Goal: Information Seeking & Learning: Find specific fact

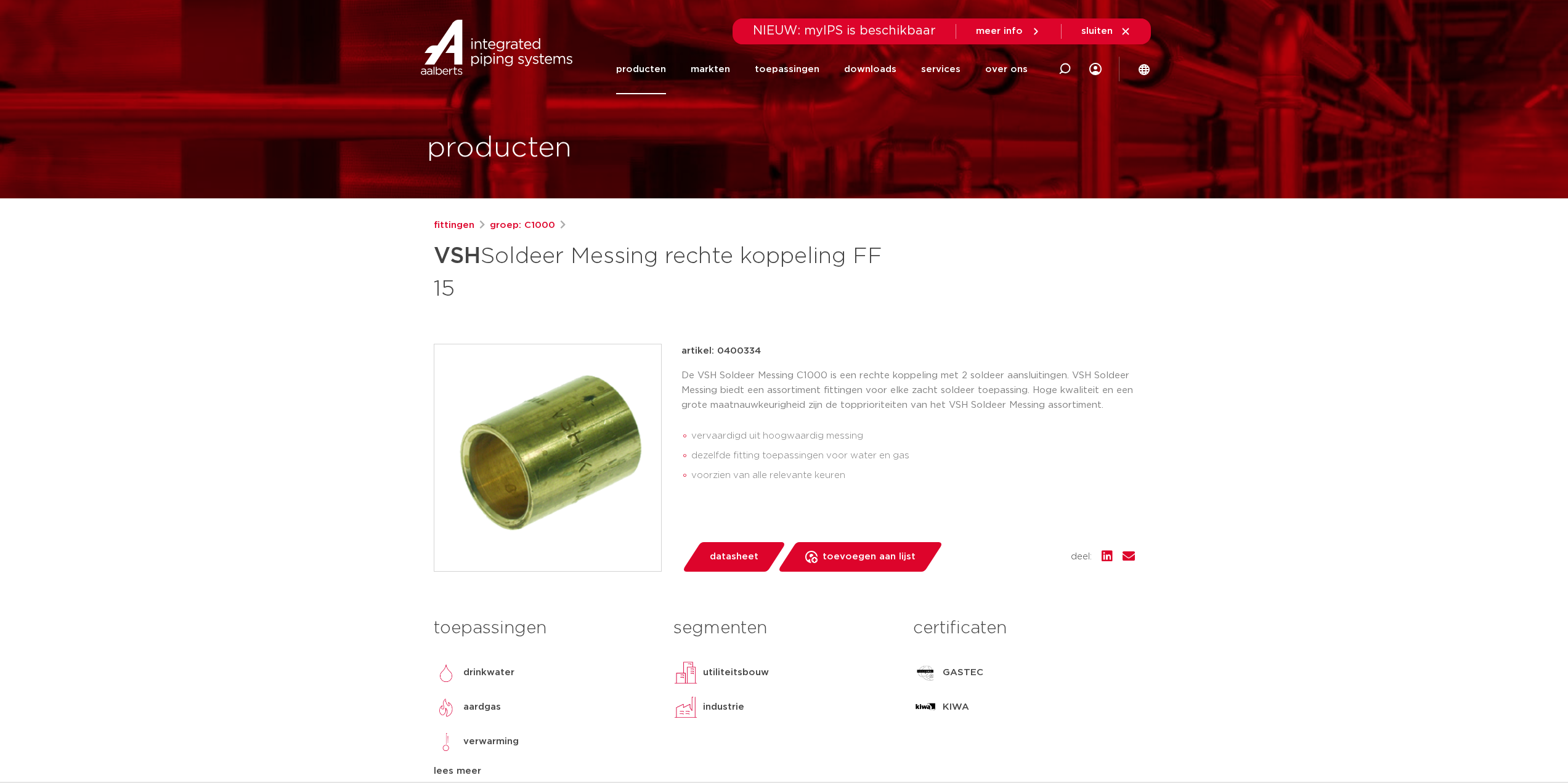
click at [528, 234] on div "fittingen groep: C1000 VSH Soldeer Messing rechte koppeling FF 15" at bounding box center [785, 261] width 701 height 86
click at [526, 230] on link "groep: C1000" at bounding box center [522, 225] width 65 height 15
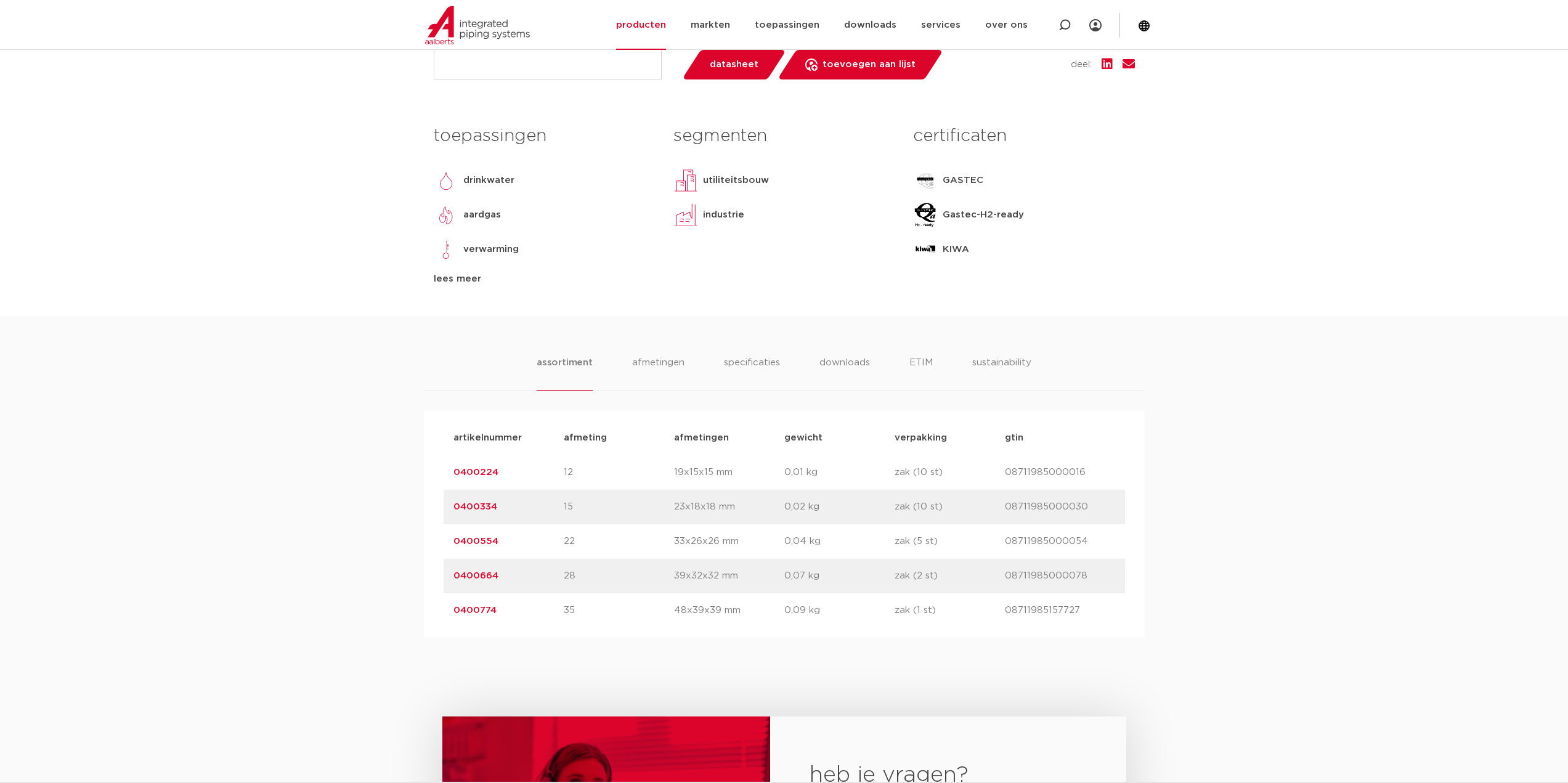
scroll to position [493, 0]
click at [497, 471] on p "0400224" at bounding box center [509, 472] width 111 height 15
click at [486, 473] on link "0400224" at bounding box center [476, 471] width 45 height 9
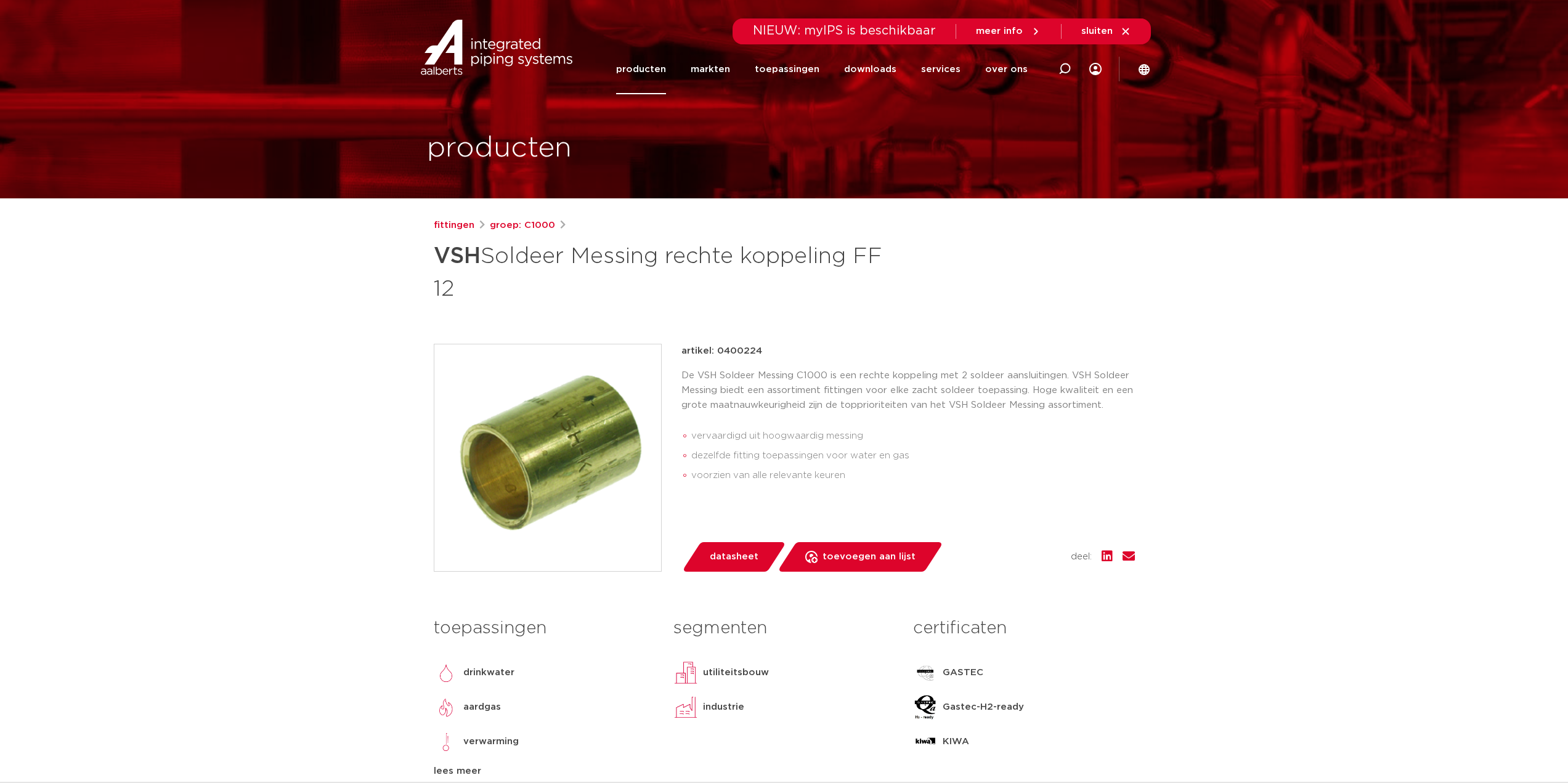
click at [736, 346] on p "artikel: 0400224" at bounding box center [721, 351] width 80 height 15
copy p "0400224"
click at [444, 221] on link "fittingen" at bounding box center [454, 225] width 41 height 15
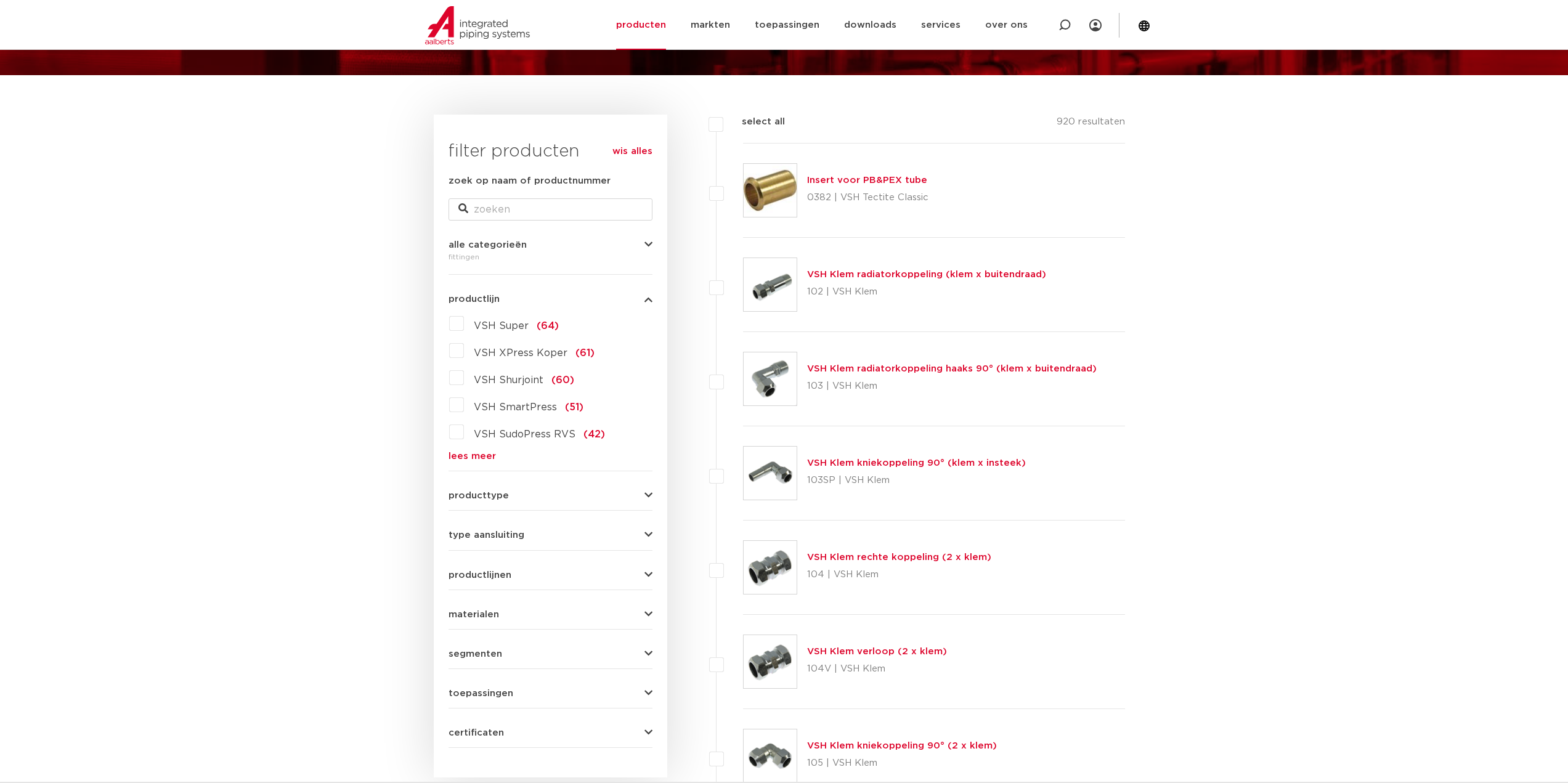
click at [486, 458] on link "lees meer" at bounding box center [550, 456] width 204 height 9
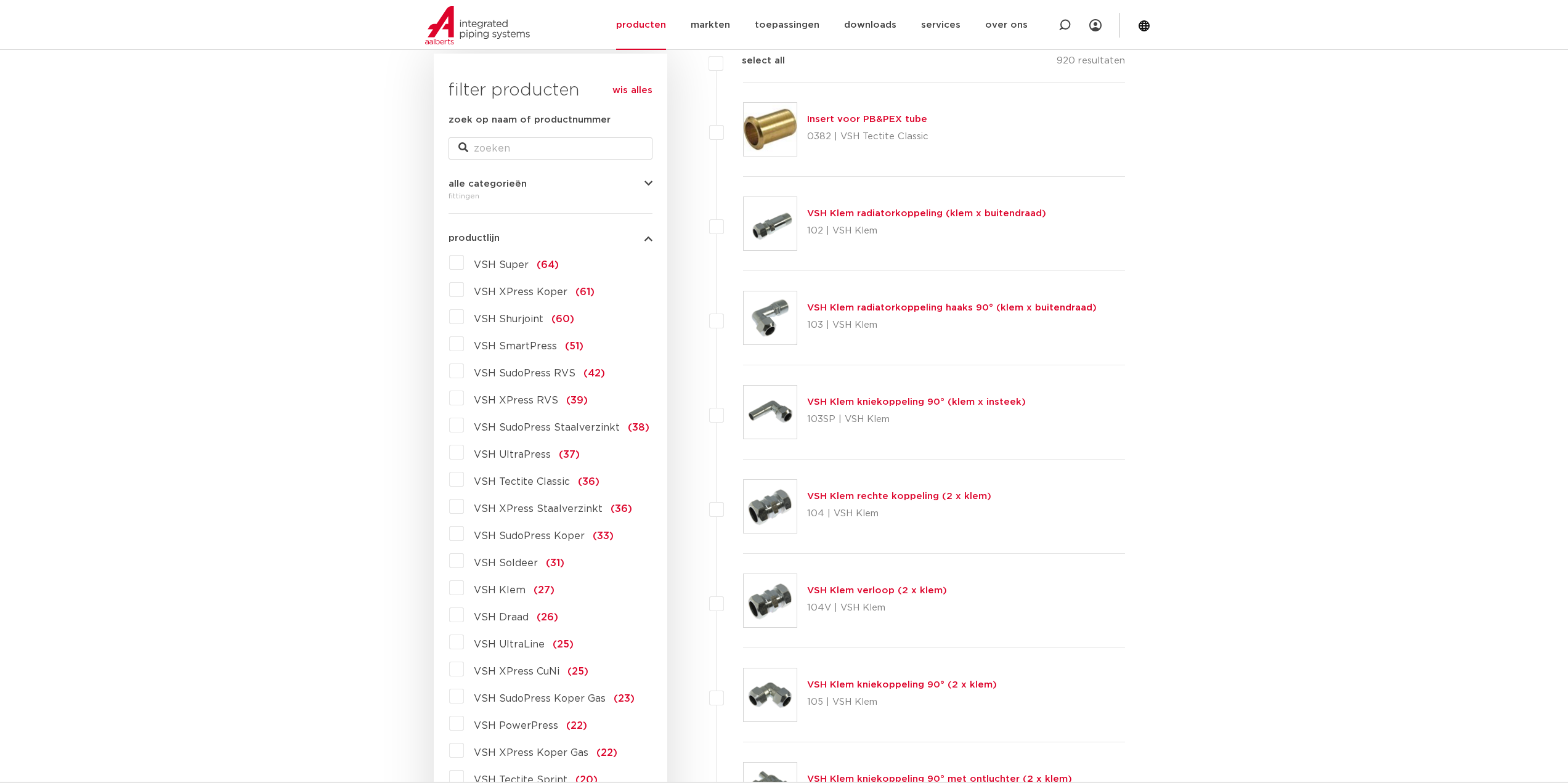
scroll to position [185, 0]
click at [506, 564] on span "VSH Soldeer" at bounding box center [506, 563] width 64 height 10
click at [0, 0] on input "VSH Soldeer (31)" at bounding box center [0, 0] width 0 height 0
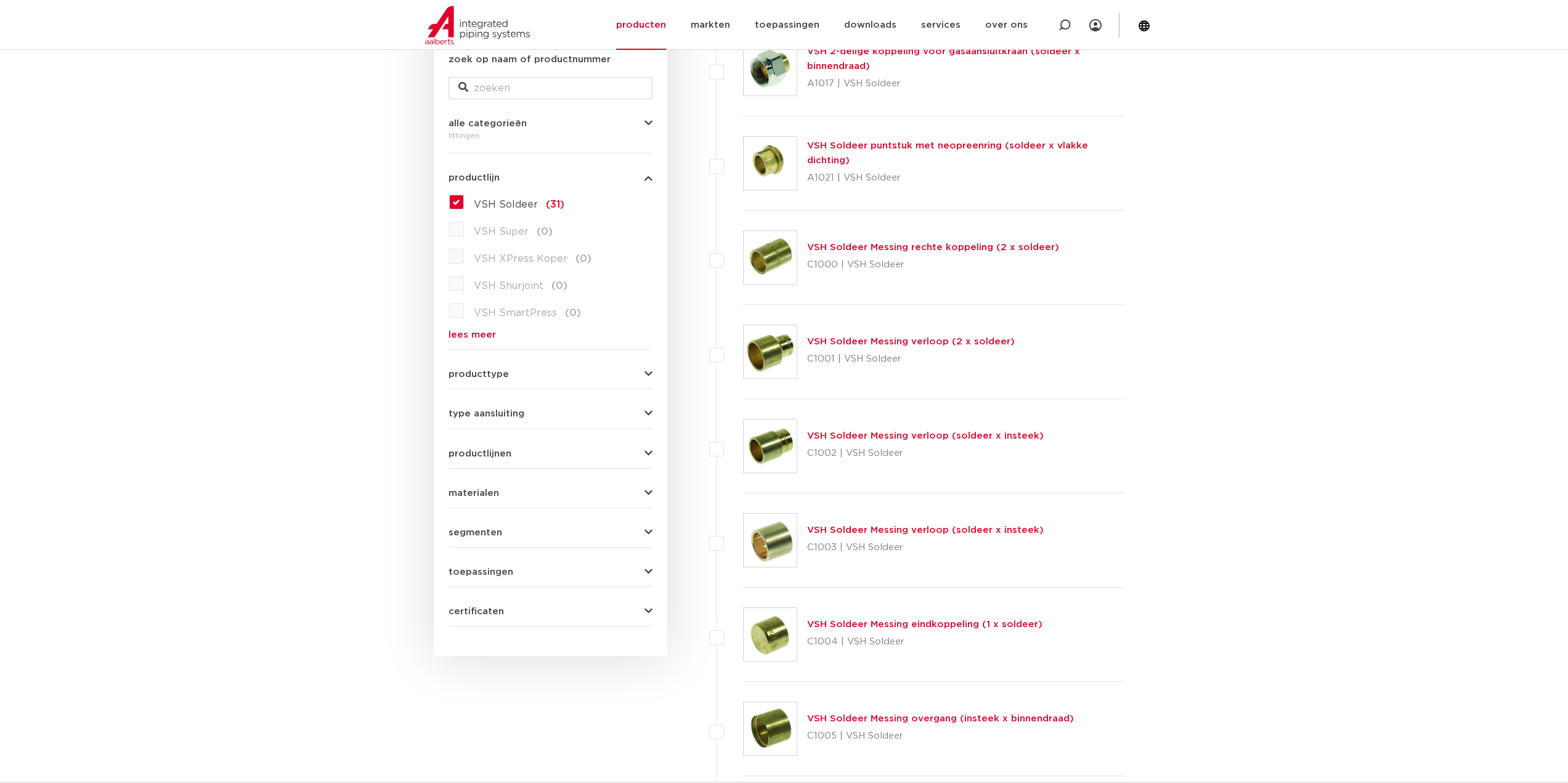
scroll to position [246, 0]
click at [909, 527] on link "VSH Soldeer Messing verloop (soldeer x insteek)" at bounding box center [925, 528] width 237 height 9
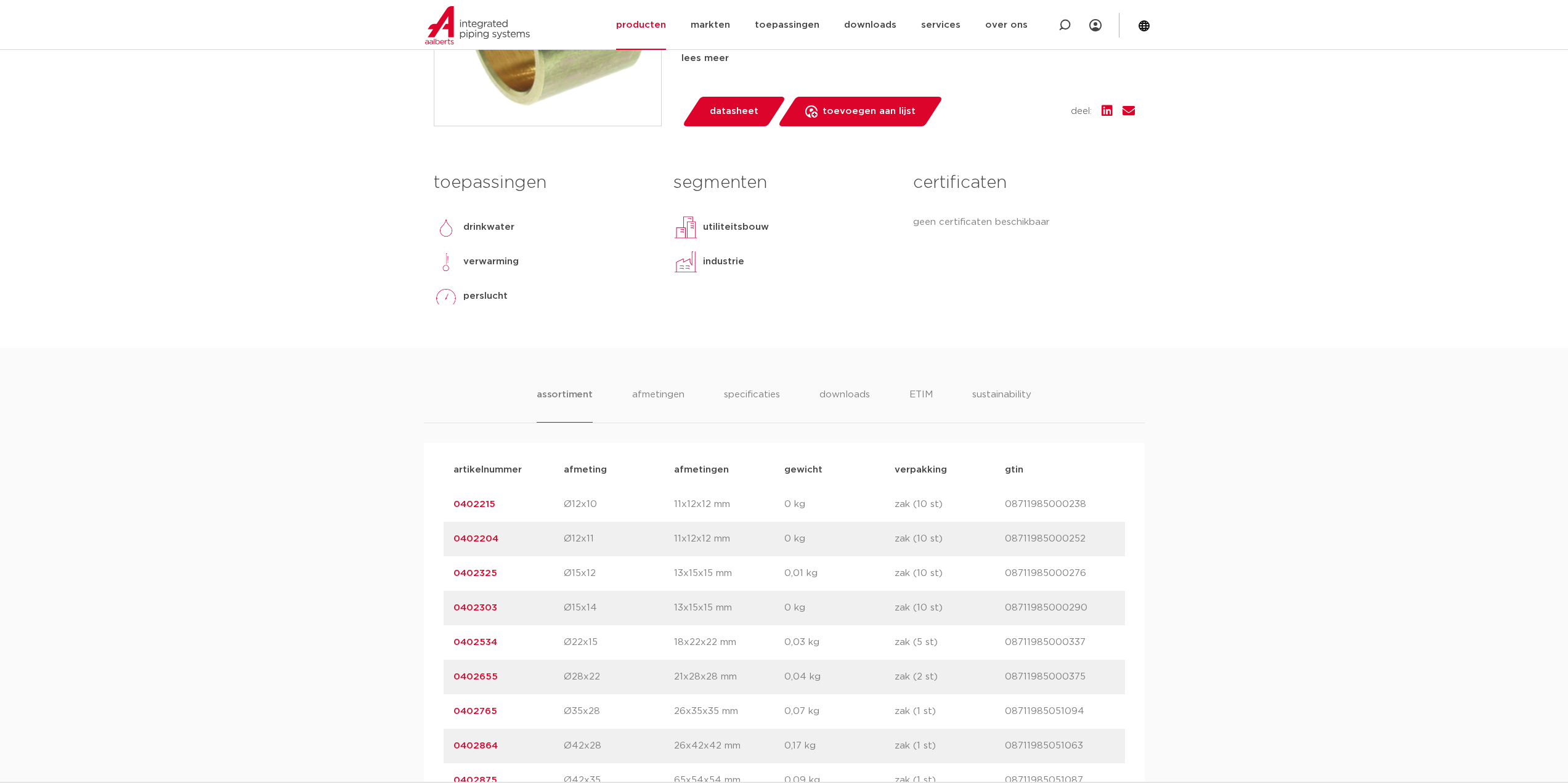
scroll to position [493, 0]
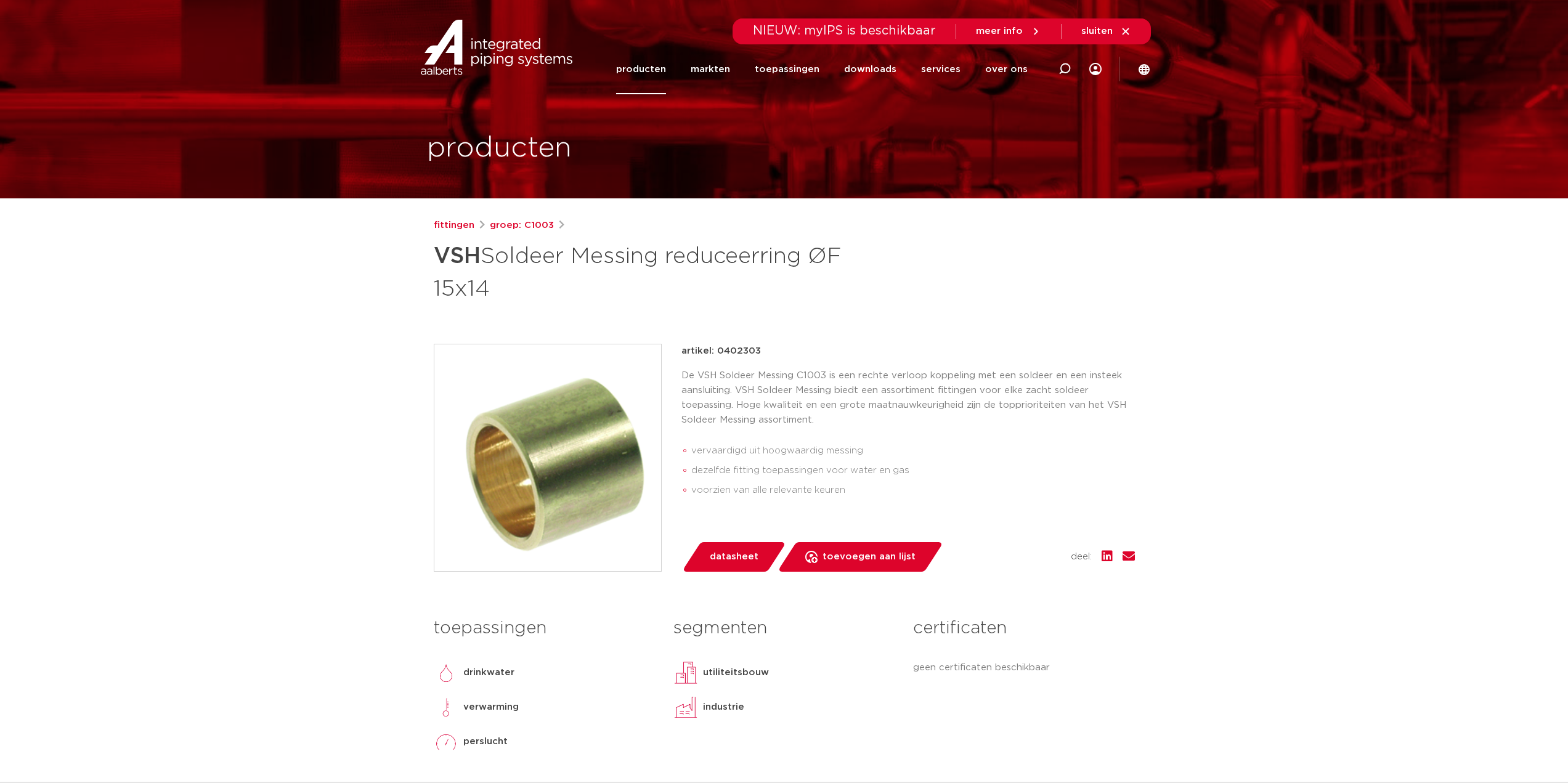
click at [735, 350] on p "artikel: 0402303" at bounding box center [721, 351] width 80 height 15
copy p "0402303"
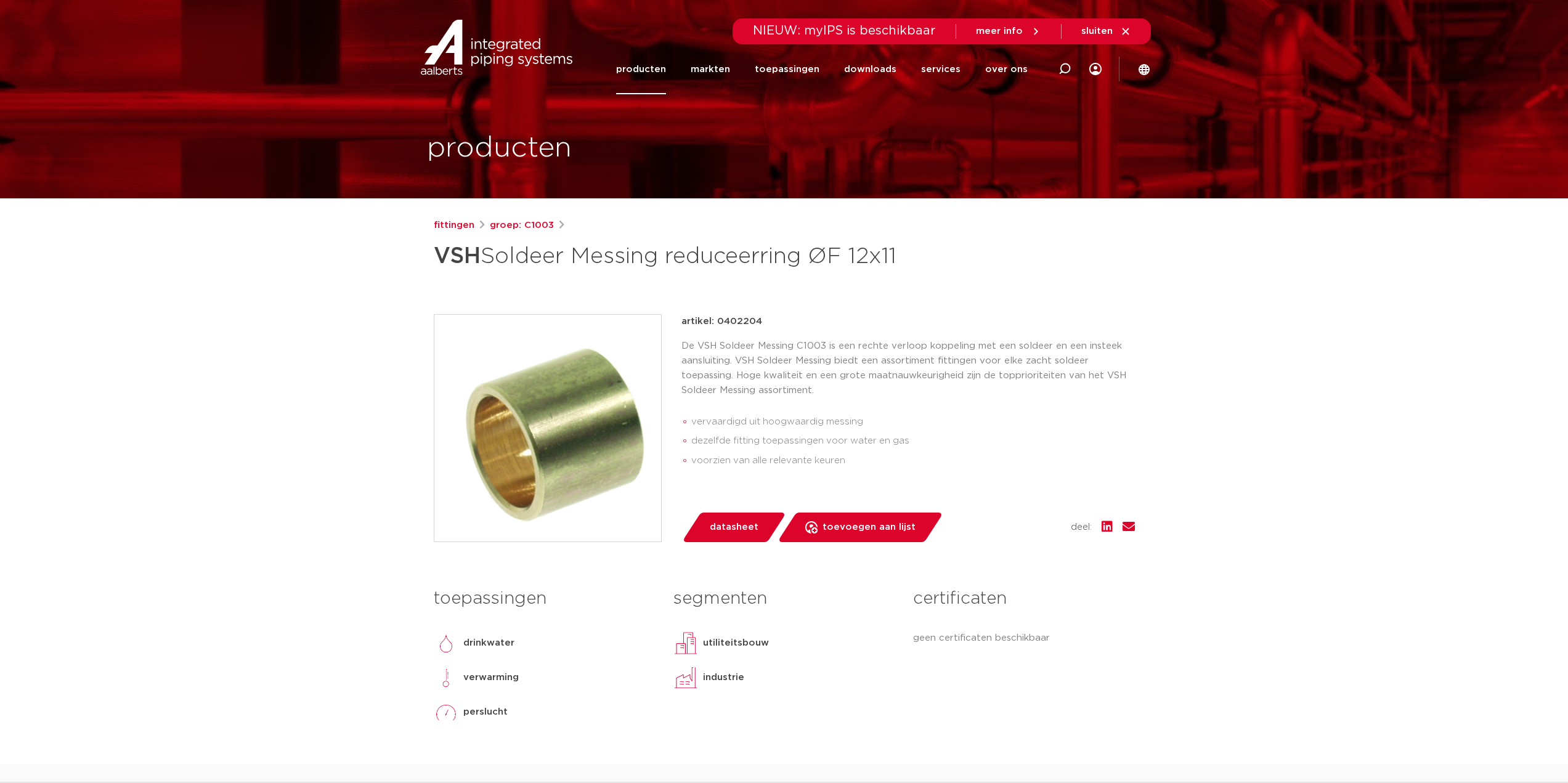
drag, startPoint x: 752, startPoint y: 365, endPoint x: 748, endPoint y: 352, distance: 13.6
click at [752, 365] on div "artikel: 0402204 De VSH Soldeer Messing C1003 is een rechte verloop koppeling m…" at bounding box center [908, 395] width 454 height 162
click at [748, 329] on p "artikel: 0402204" at bounding box center [721, 321] width 80 height 15
copy p "0402204"
